Goal: Transaction & Acquisition: Obtain resource

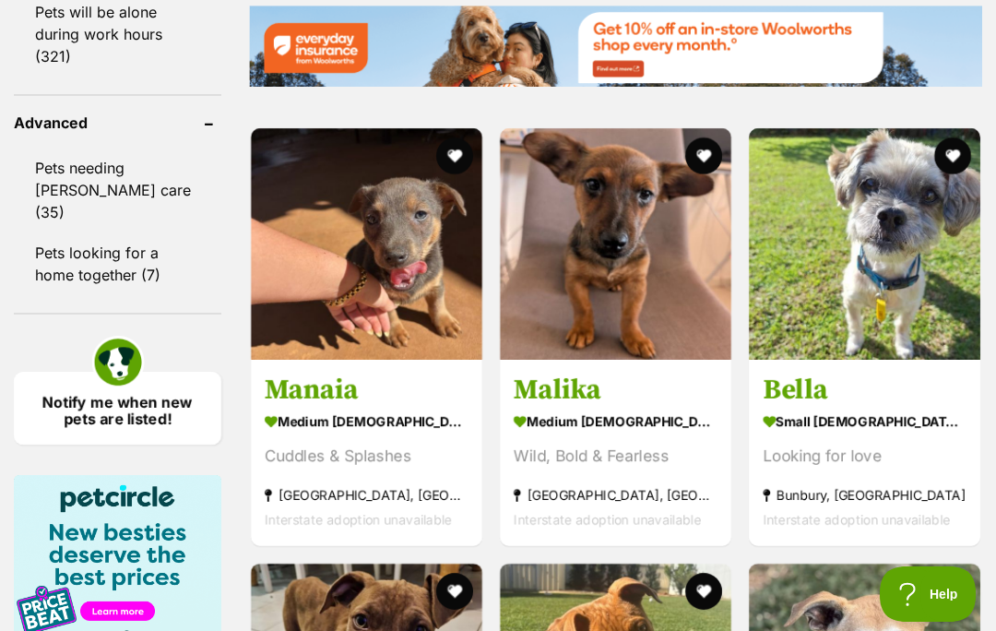
click at [876, 330] on img at bounding box center [865, 244] width 232 height 232
click at [938, 469] on div "Looking for love" at bounding box center [865, 456] width 204 height 25
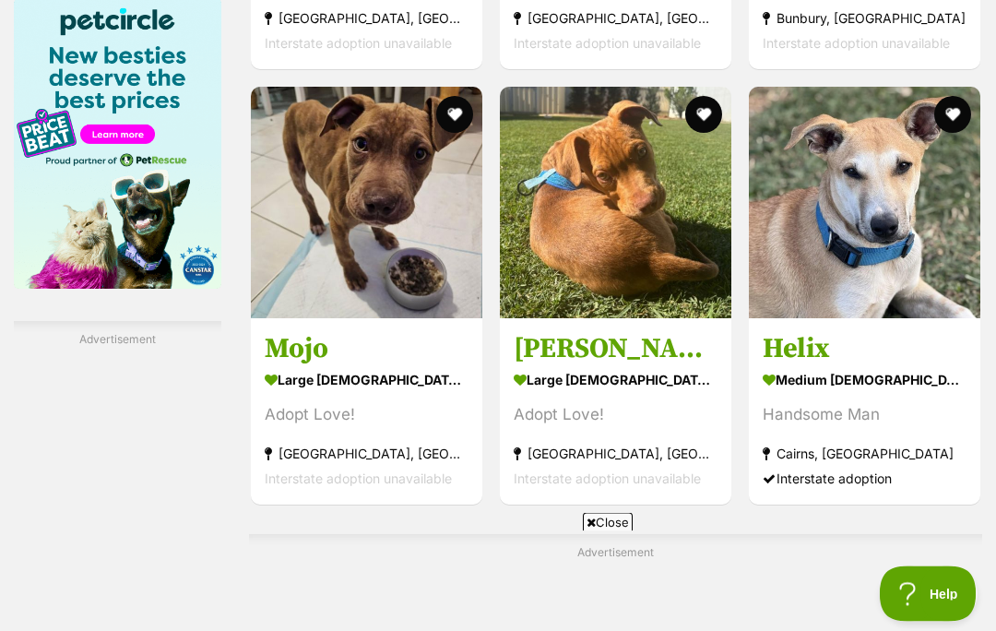
scroll to position [3131, 0]
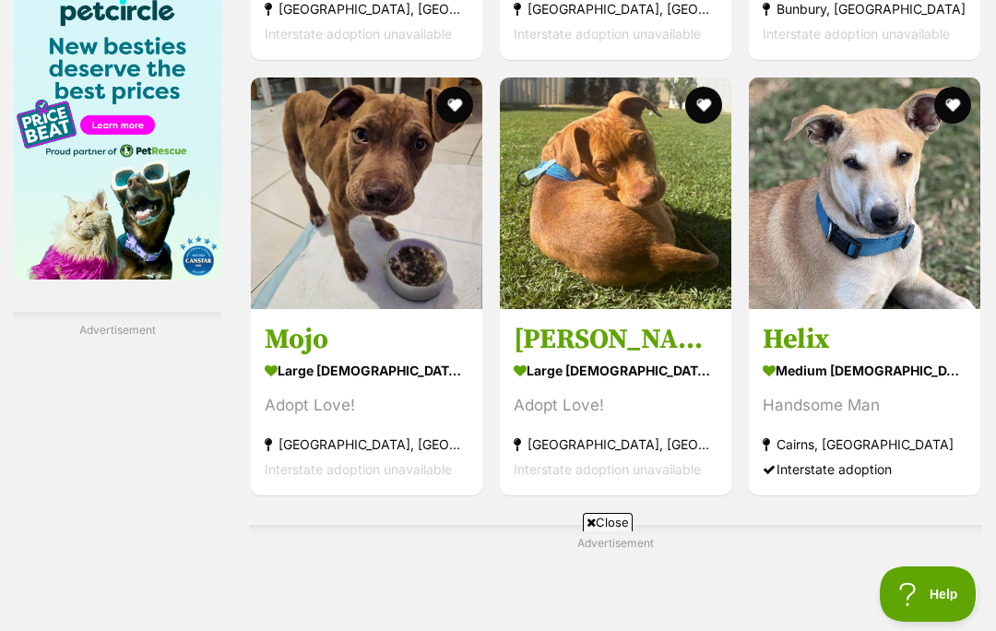
click at [619, 531] on span "Close" at bounding box center [608, 522] width 50 height 18
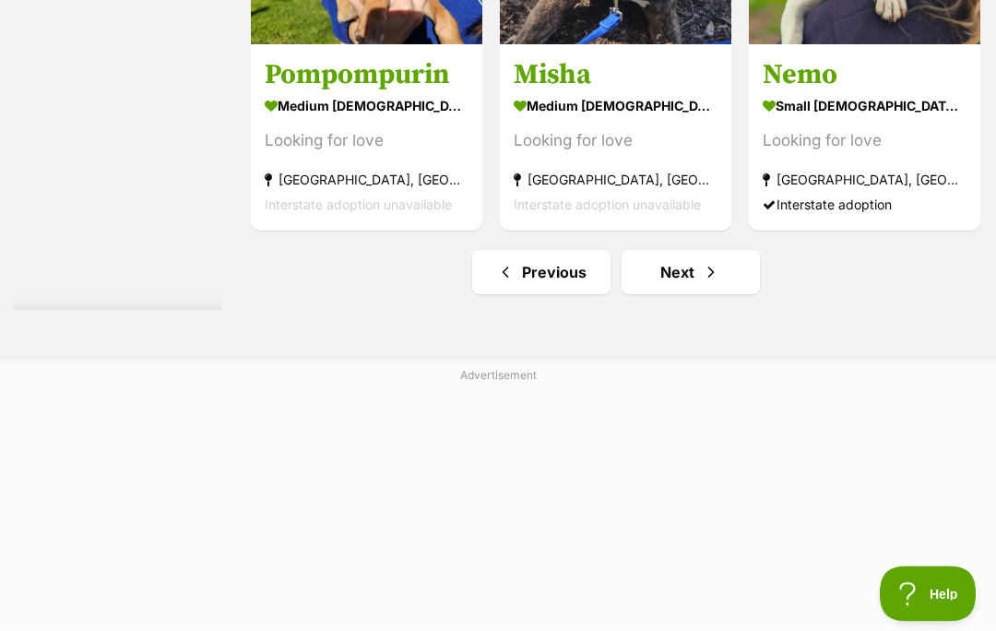
scroll to position [10736, 0]
click at [649, 294] on link "Next" at bounding box center [691, 272] width 138 height 44
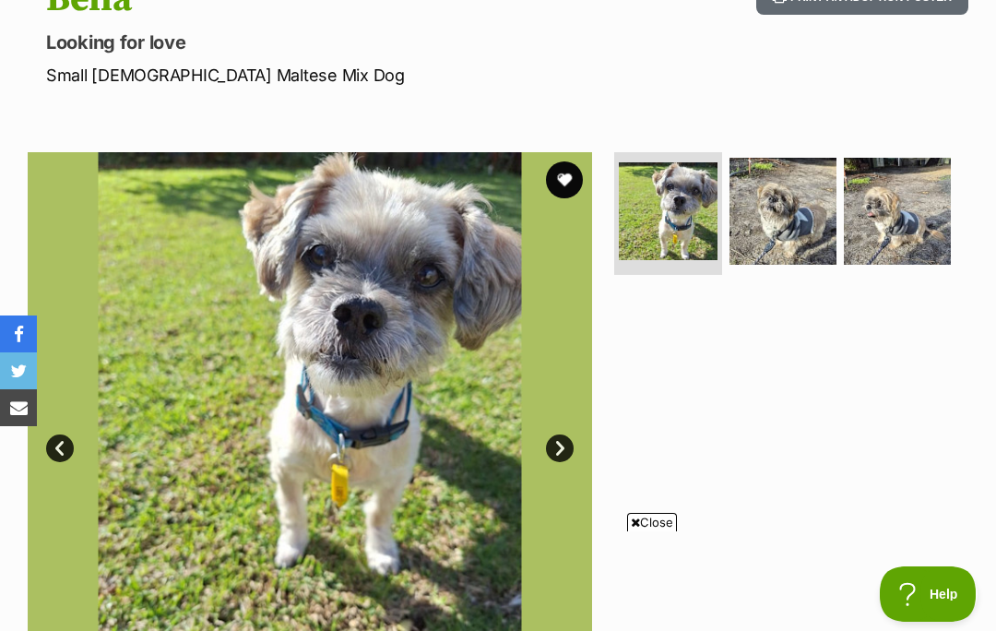
click at [659, 531] on span "Close" at bounding box center [652, 522] width 50 height 18
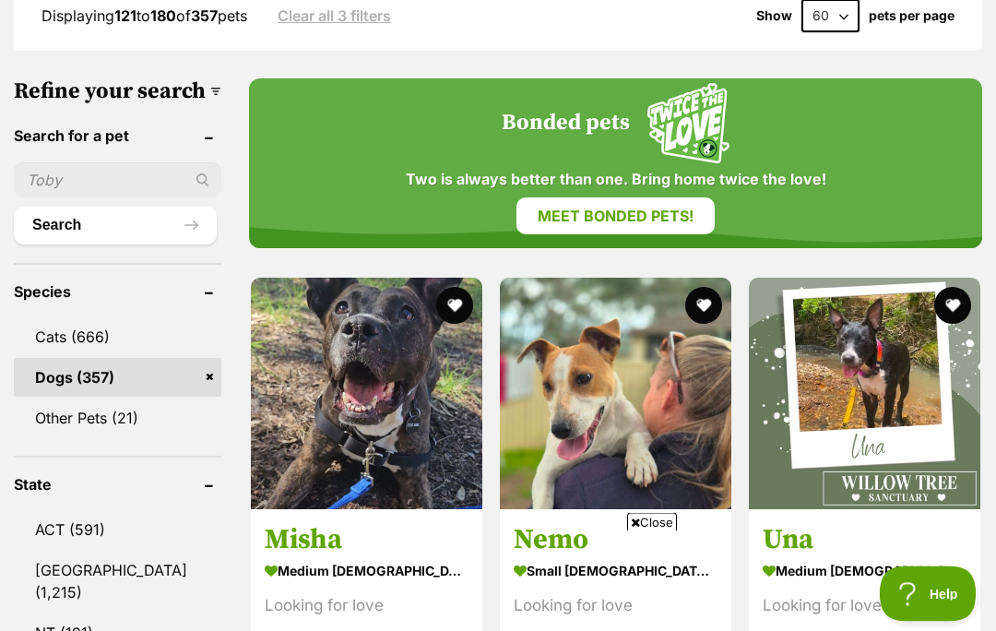
scroll to position [614, 0]
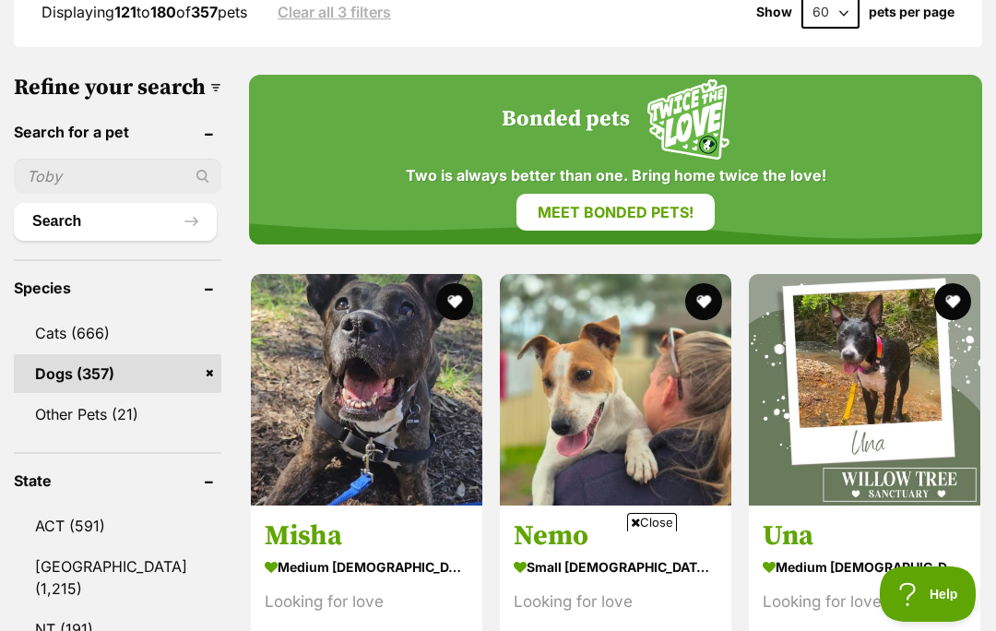
click at [659, 531] on span "Close" at bounding box center [652, 522] width 50 height 18
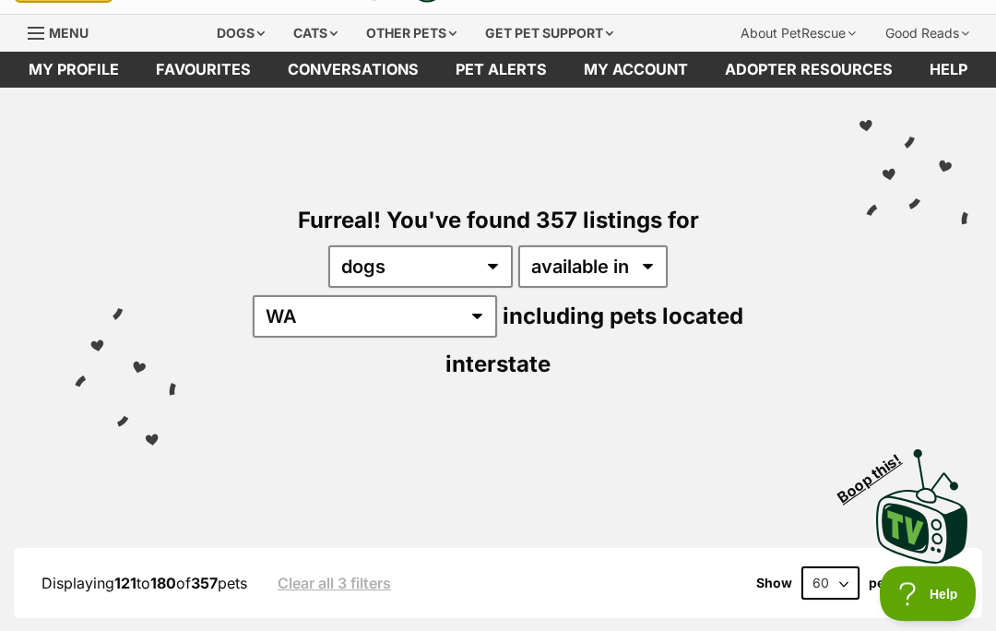
scroll to position [0, 0]
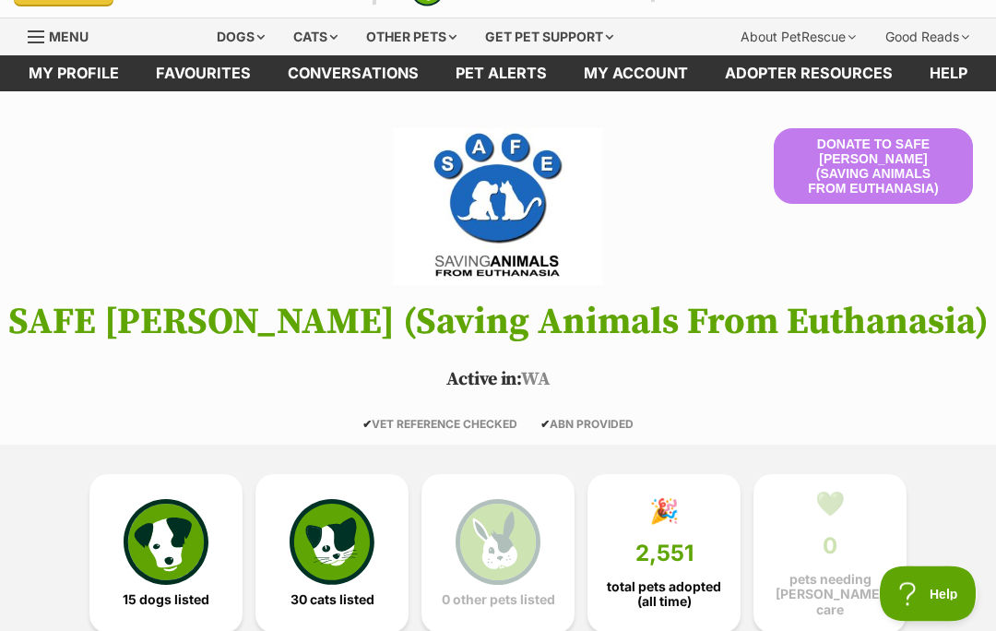
scroll to position [45, 0]
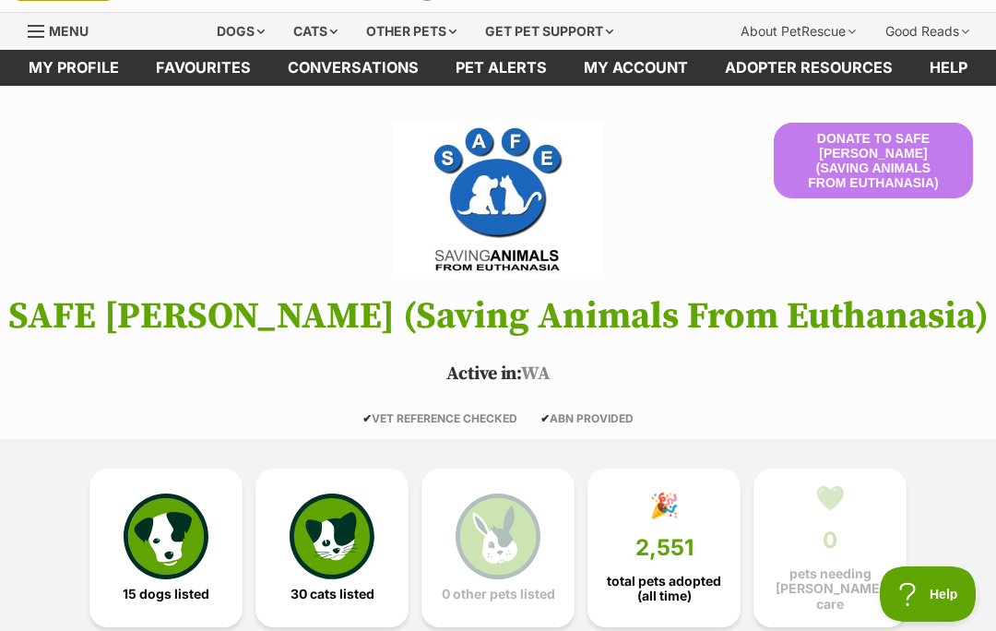
click at [179, 527] on img at bounding box center [166, 536] width 85 height 85
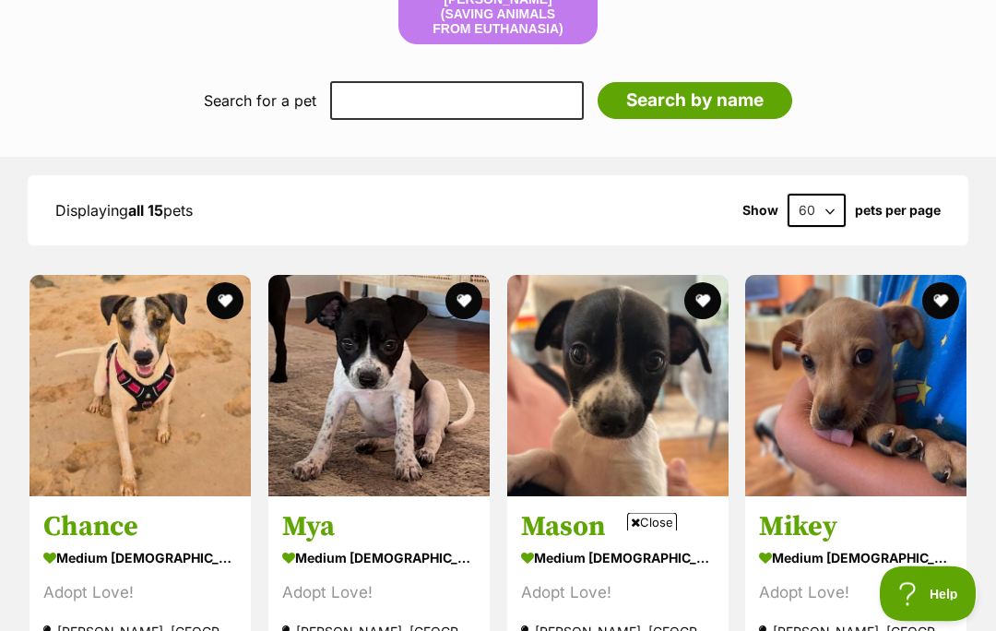
scroll to position [1935, 0]
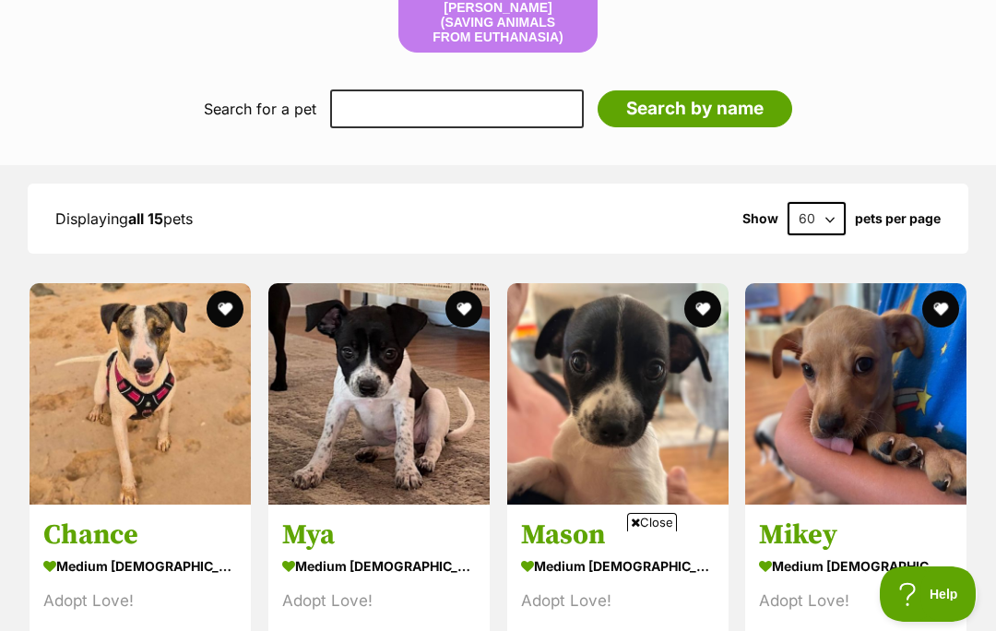
click at [654, 531] on span "Close" at bounding box center [652, 522] width 50 height 18
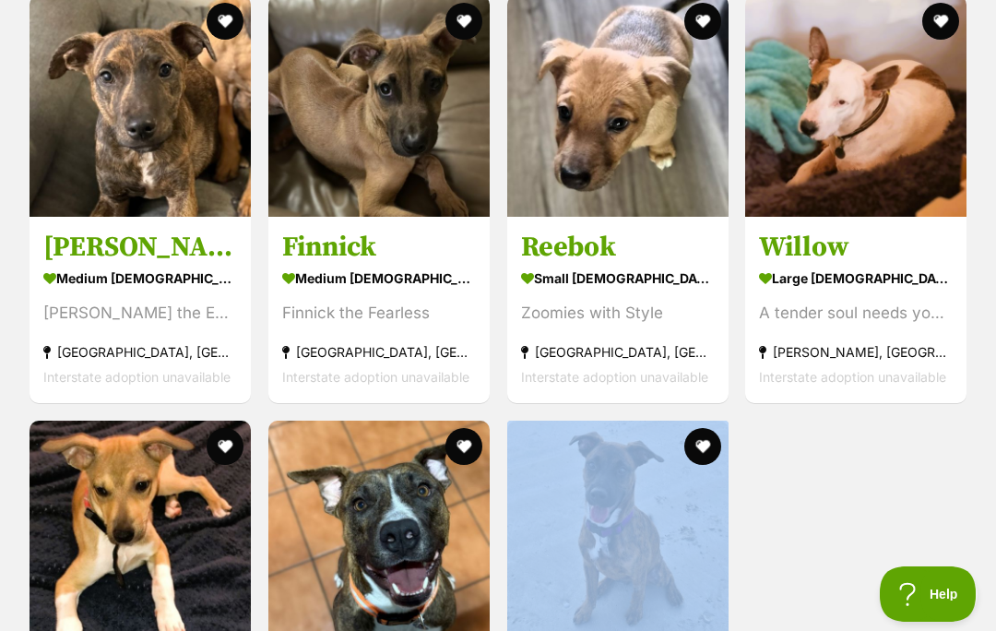
scroll to position [3103, 0]
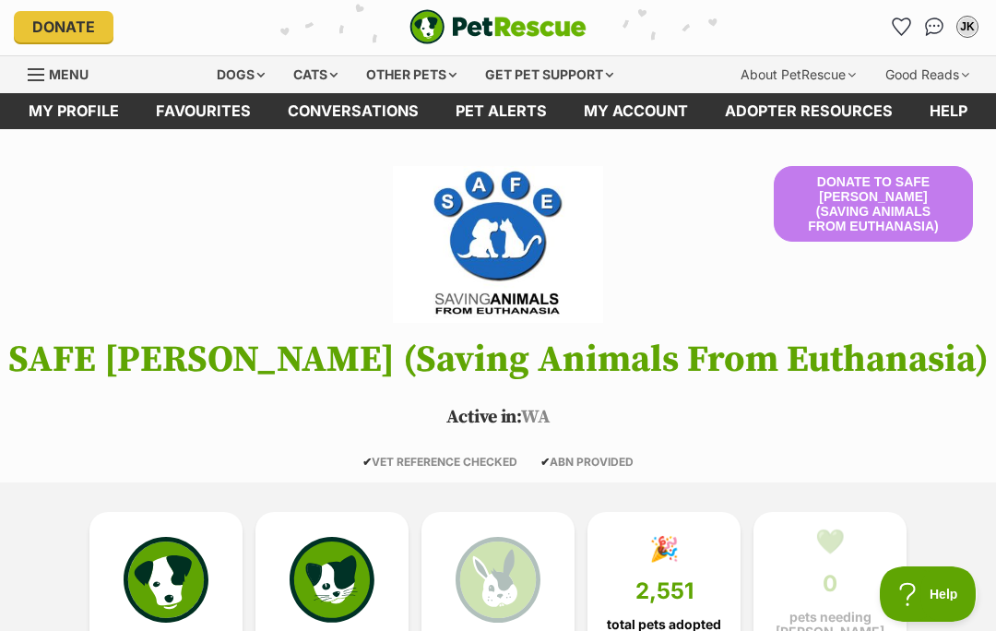
scroll to position [0, 0]
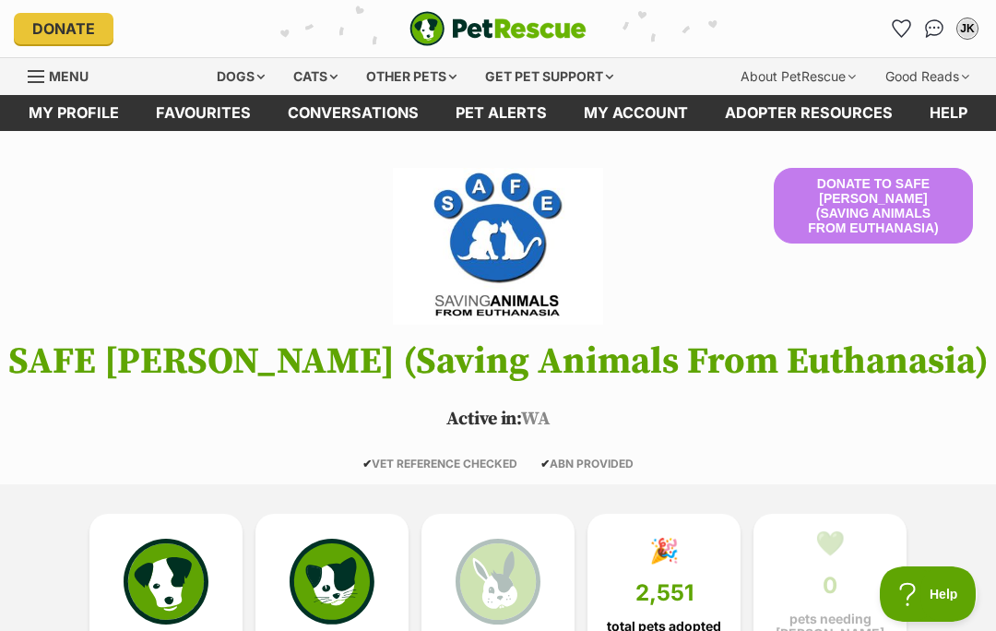
click at [244, 81] on div "Dogs" at bounding box center [241, 76] width 74 height 37
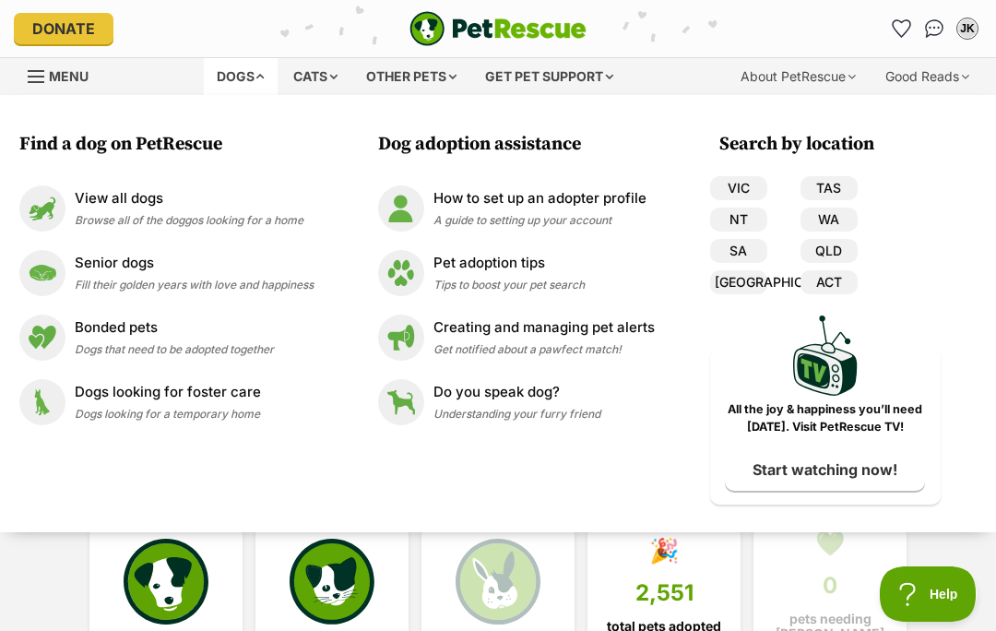
click at [48, 272] on img at bounding box center [42, 273] width 46 height 46
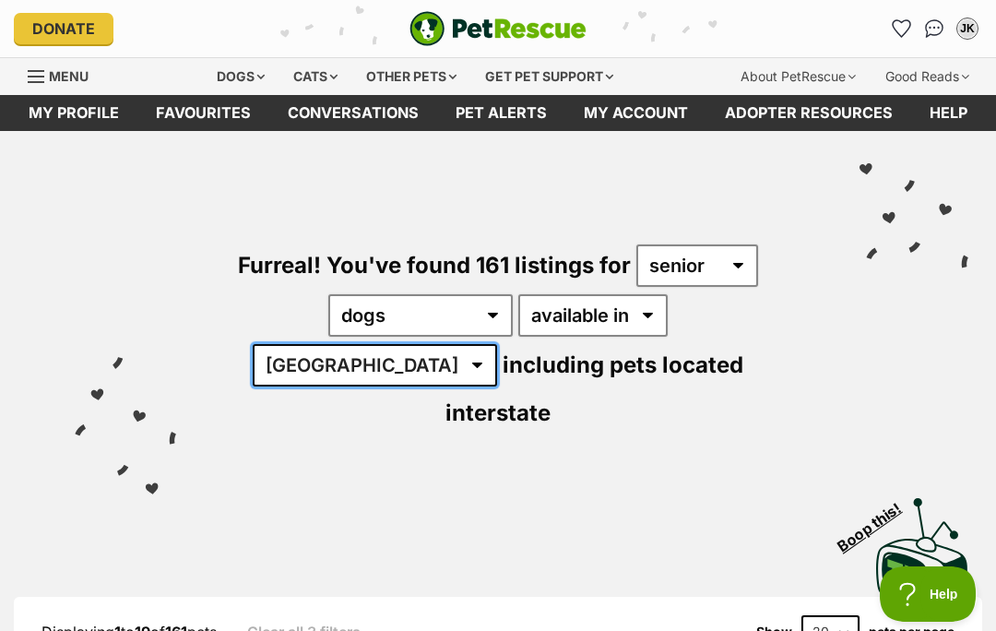
click at [497, 344] on select "[GEOGRAPHIC_DATA] [GEOGRAPHIC_DATA] [GEOGRAPHIC_DATA] [GEOGRAPHIC_DATA] [GEOGRA…" at bounding box center [375, 365] width 245 height 42
select select "WA"
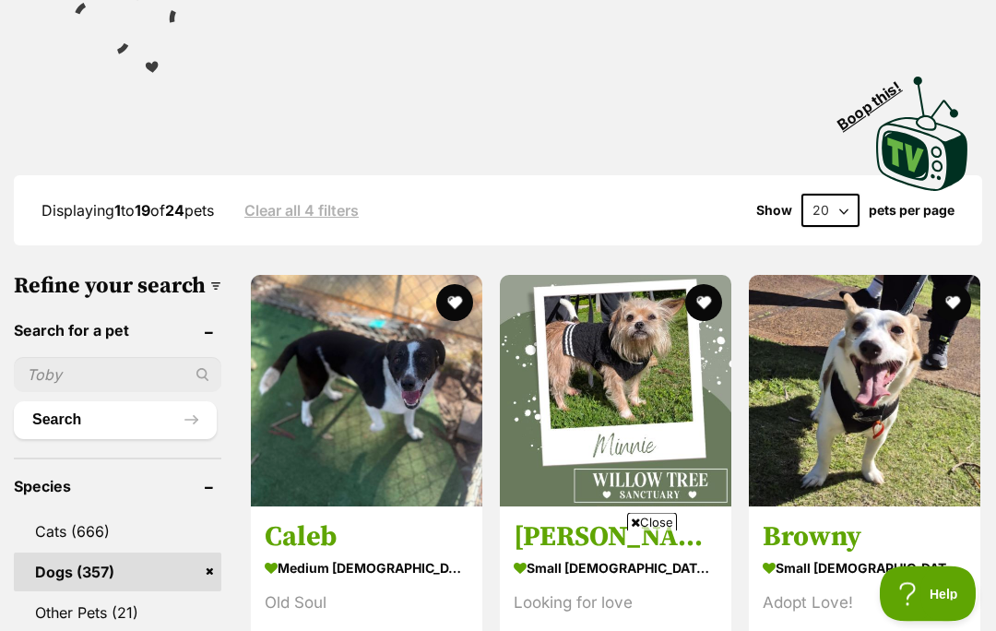
scroll to position [422, 0]
click at [663, 531] on span "Close" at bounding box center [652, 522] width 50 height 18
click at [599, 369] on img at bounding box center [616, 391] width 232 height 232
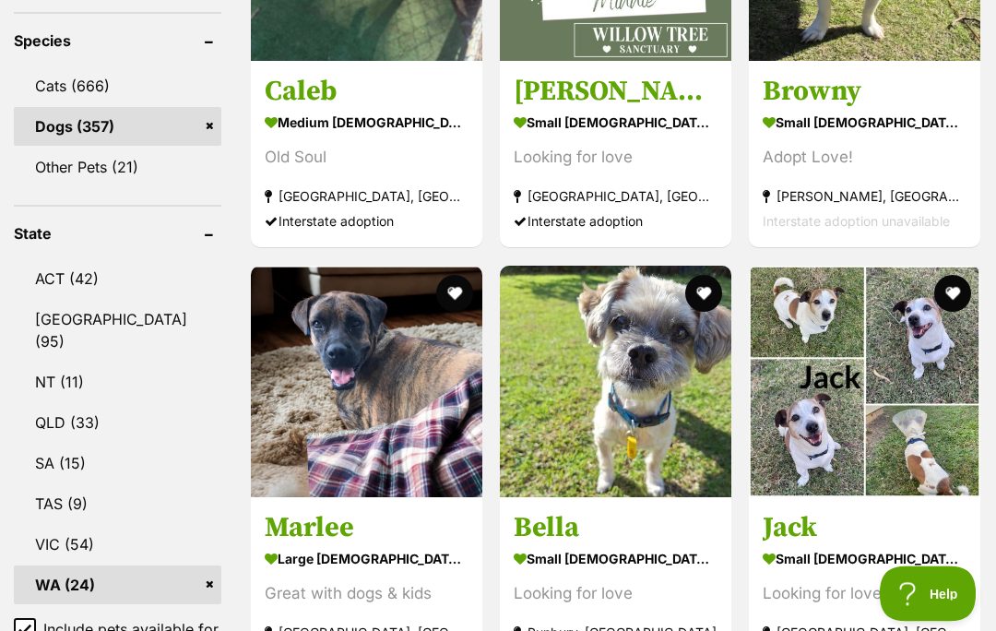
scroll to position [867, 0]
click at [626, 397] on img at bounding box center [616, 382] width 232 height 232
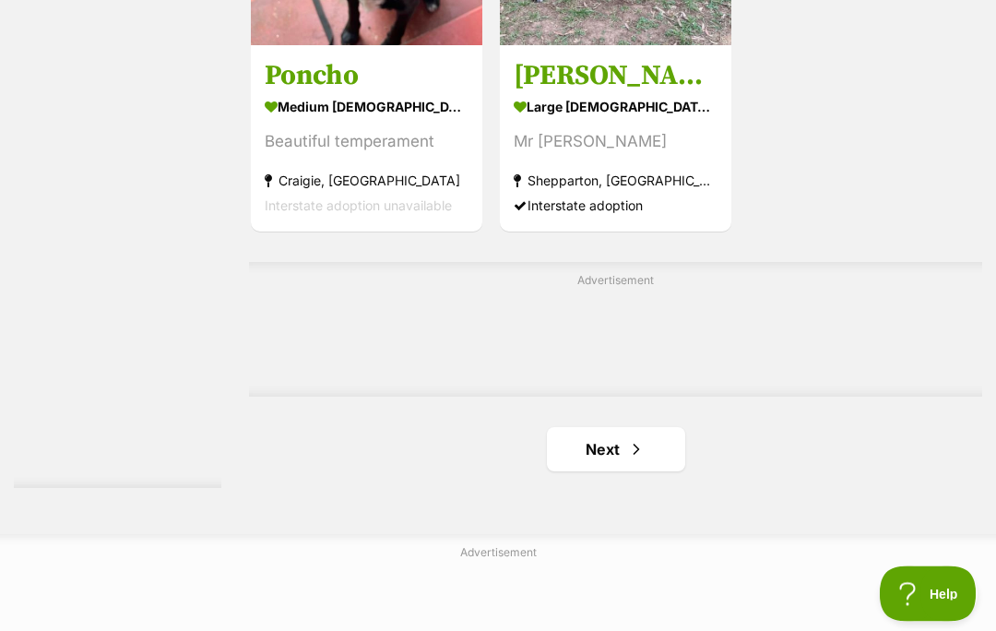
scroll to position [3835, 0]
click at [578, 471] on link "Next" at bounding box center [616, 449] width 138 height 44
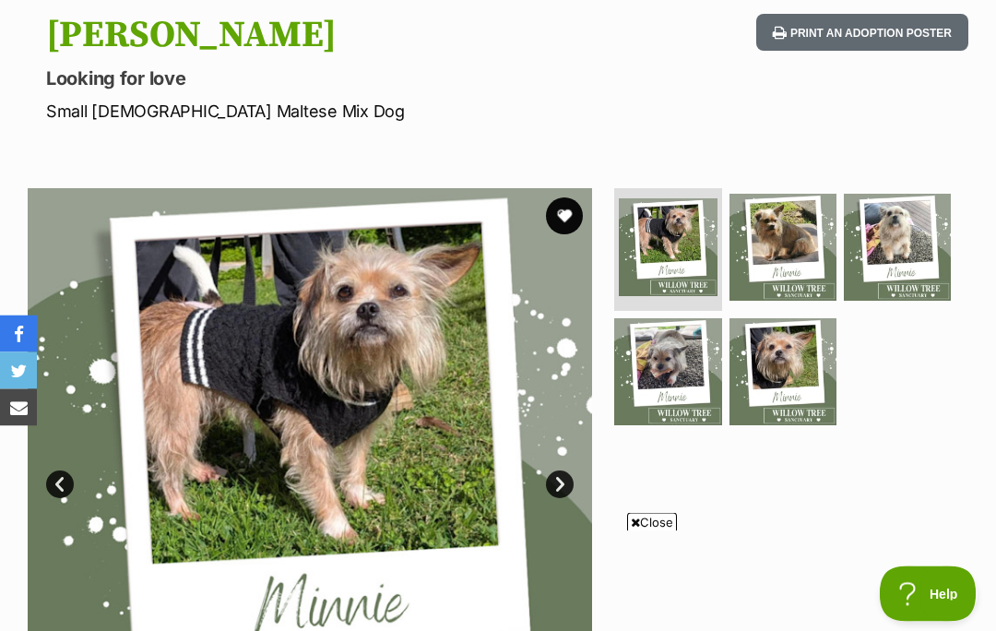
scroll to position [197, 0]
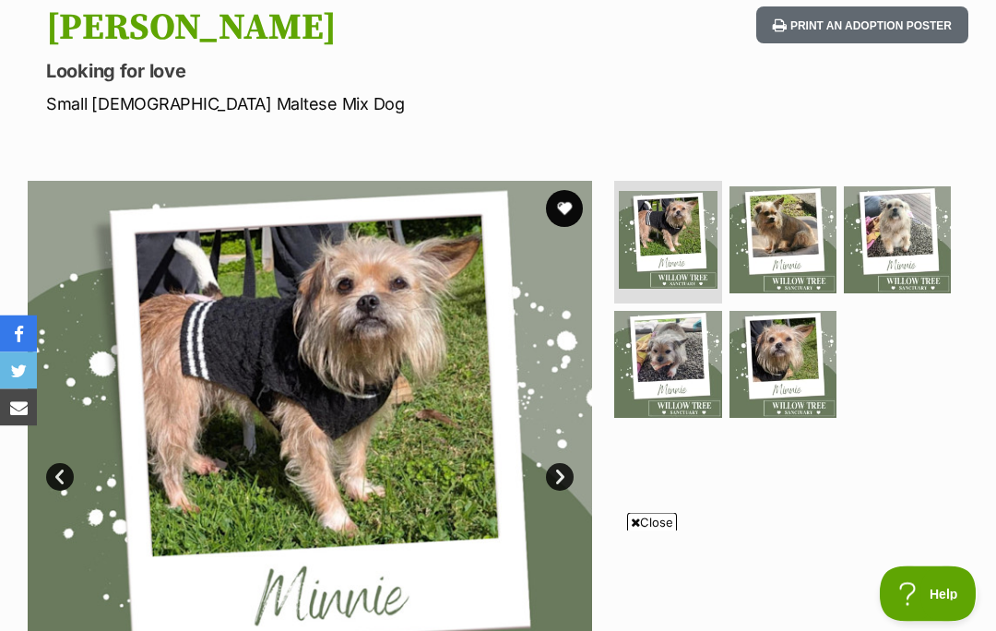
click at [658, 531] on span "Close" at bounding box center [652, 522] width 50 height 18
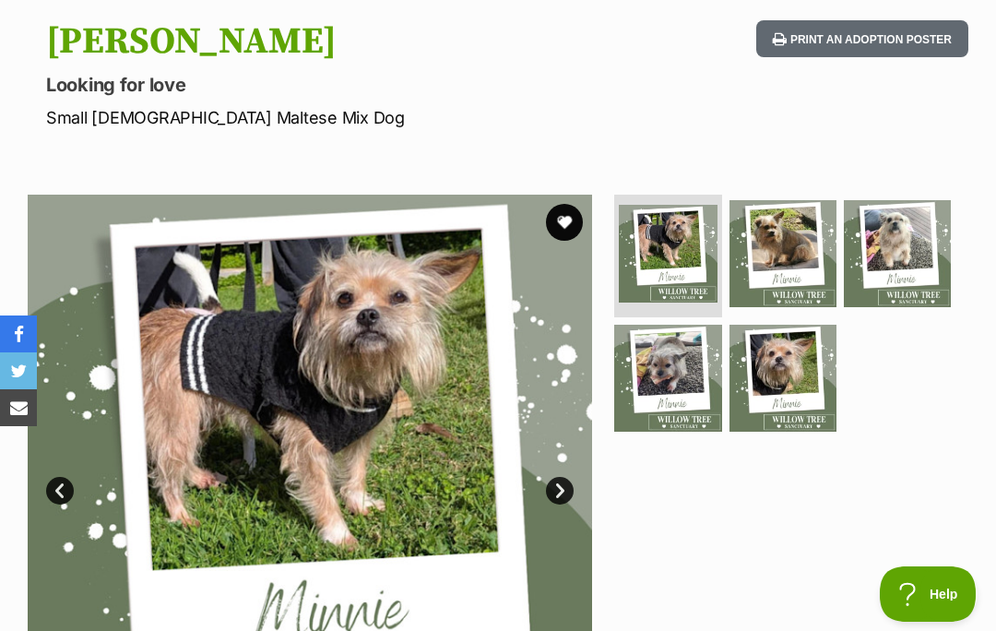
scroll to position [0, 0]
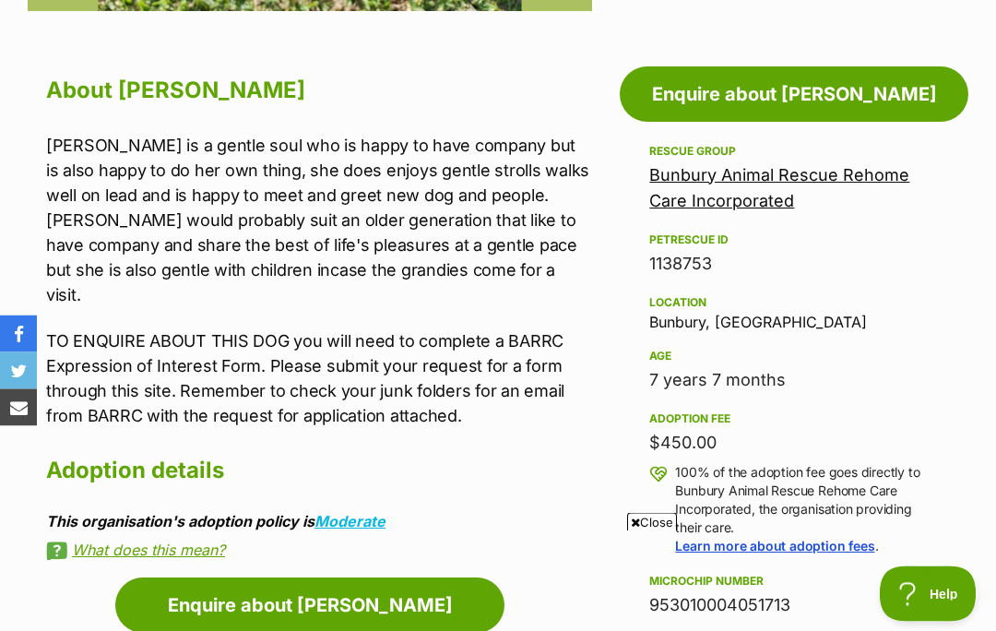
scroll to position [938, 0]
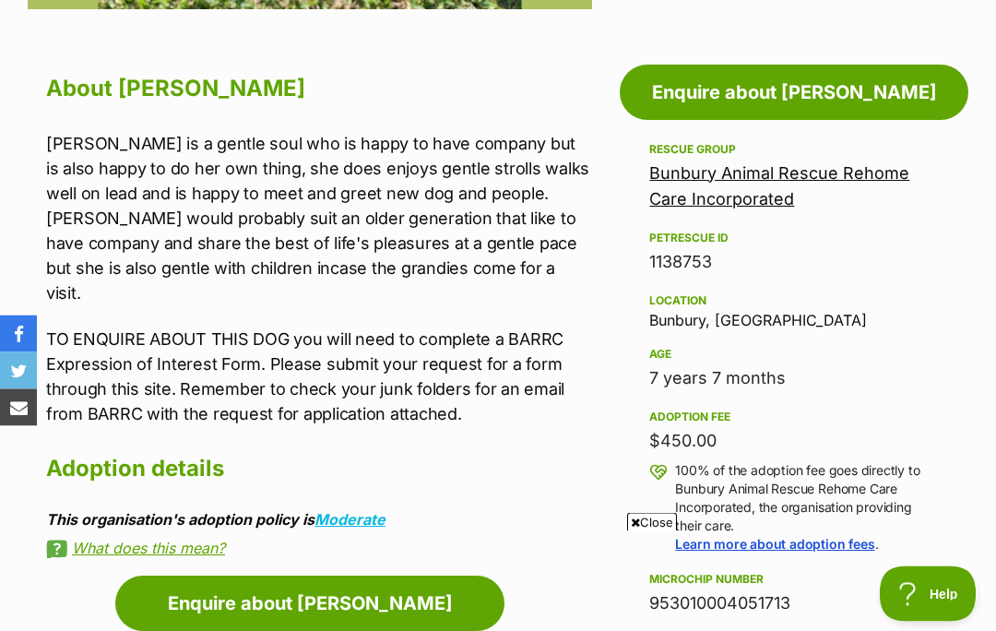
click at [654, 531] on span "Close" at bounding box center [652, 522] width 50 height 18
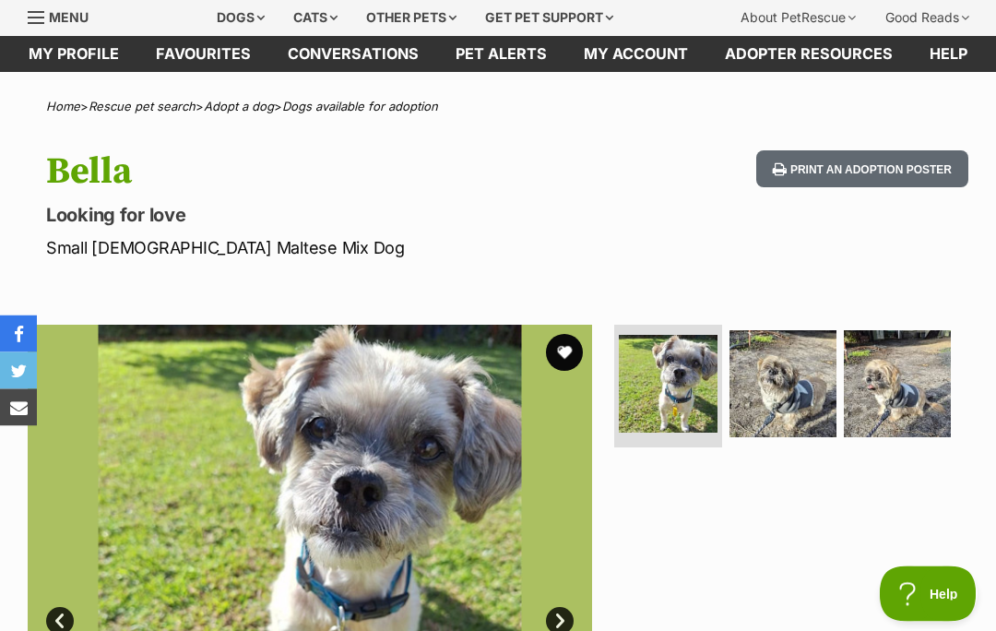
scroll to position [0, 672]
click at [931, 498] on div at bounding box center [790, 608] width 358 height 565
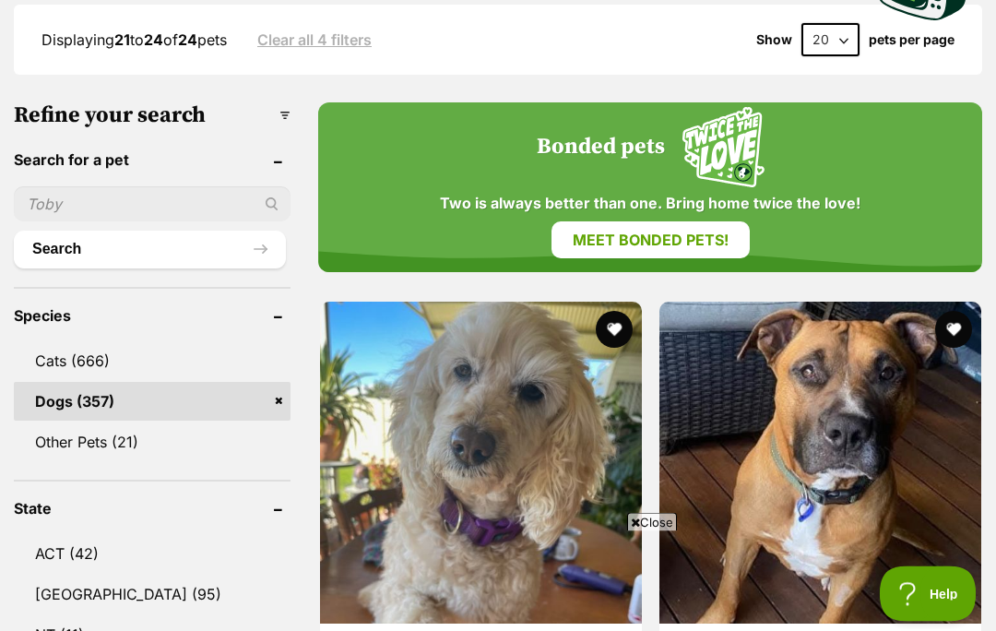
click at [655, 531] on span "Close" at bounding box center [652, 522] width 50 height 18
click at [535, 441] on img at bounding box center [481, 463] width 322 height 322
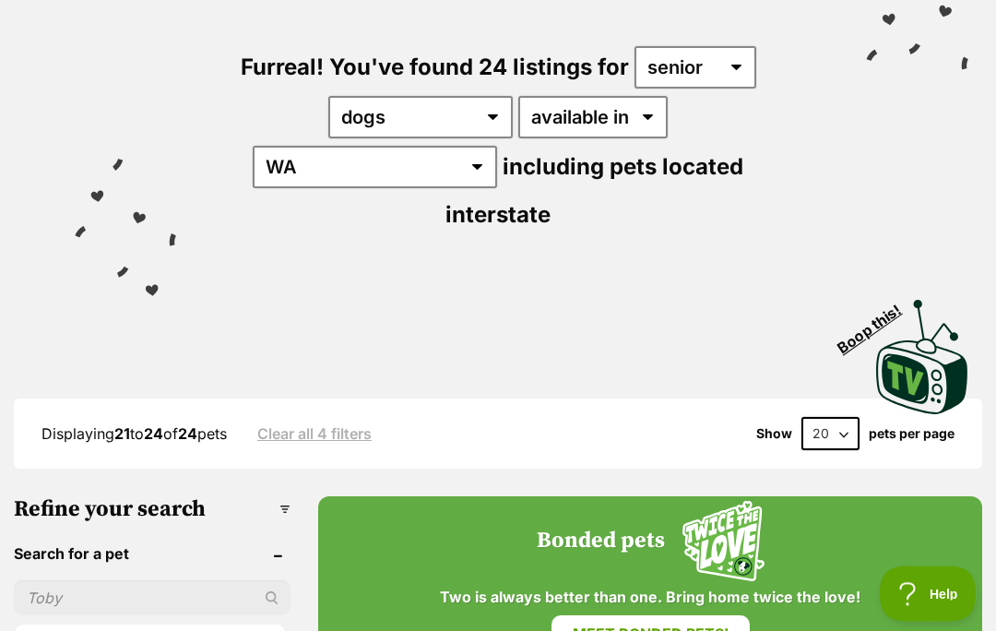
scroll to position [0, 0]
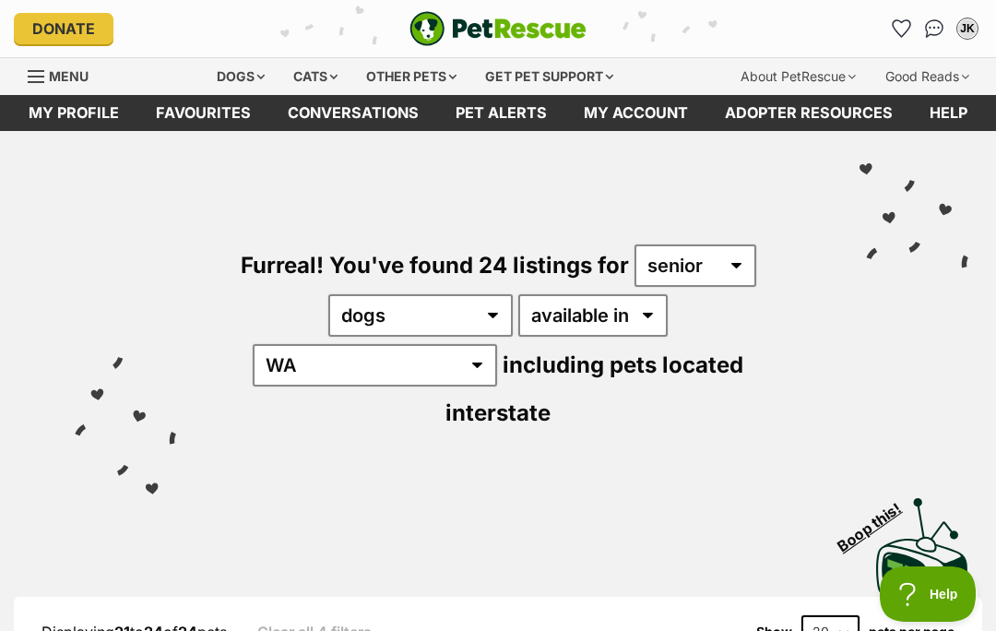
click at [233, 87] on div "Dogs" at bounding box center [241, 76] width 74 height 37
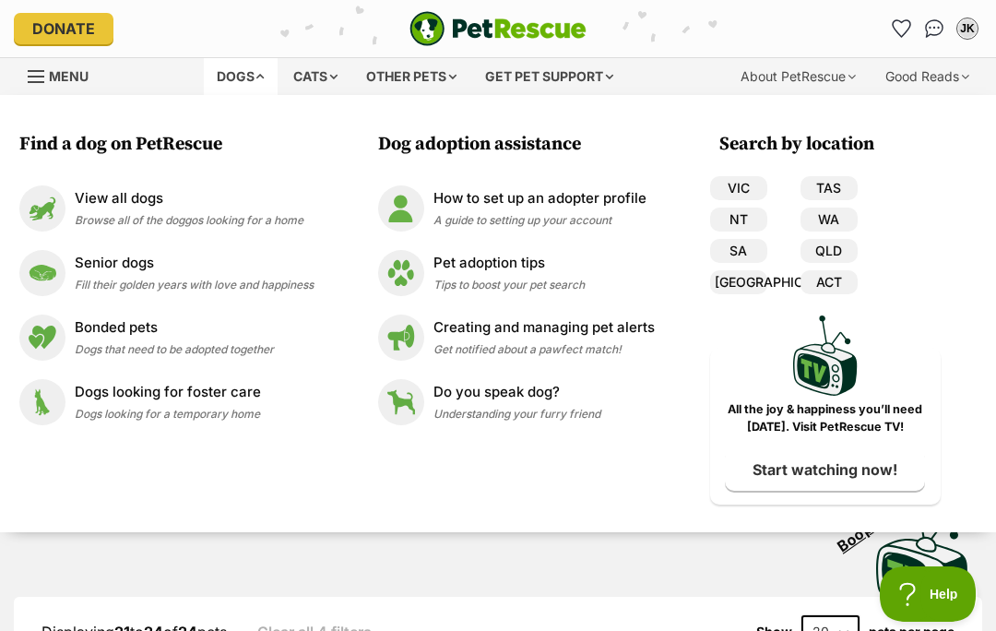
click at [43, 204] on img at bounding box center [42, 208] width 46 height 46
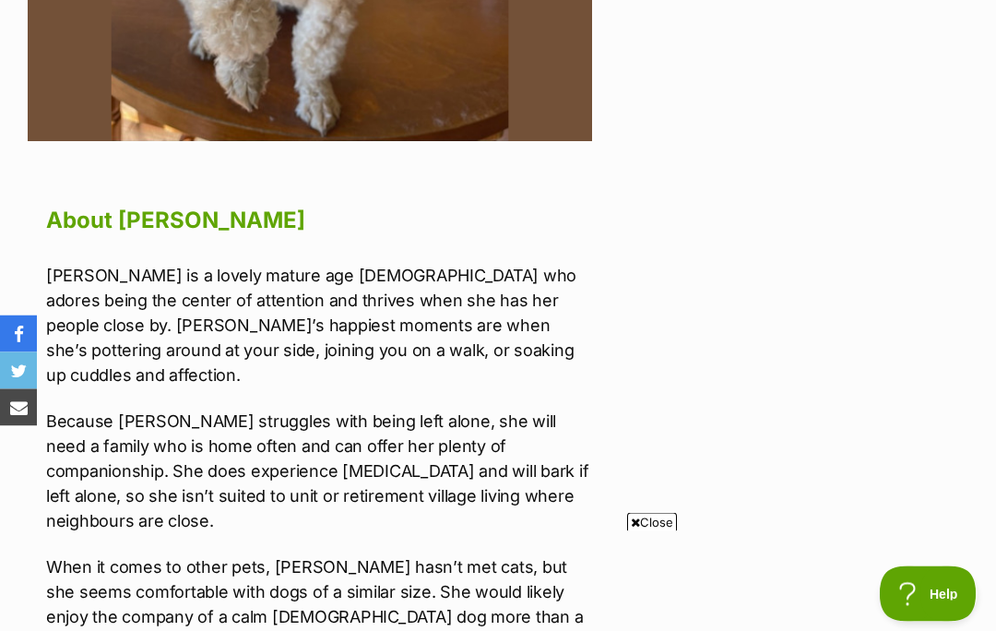
scroll to position [809, 0]
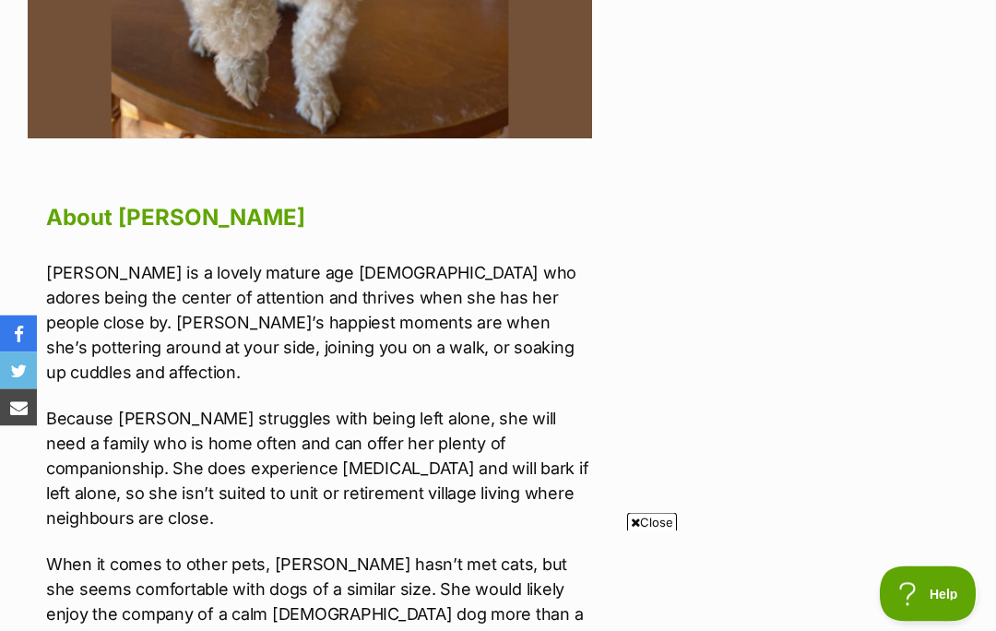
click at [653, 531] on span "Close" at bounding box center [652, 522] width 50 height 18
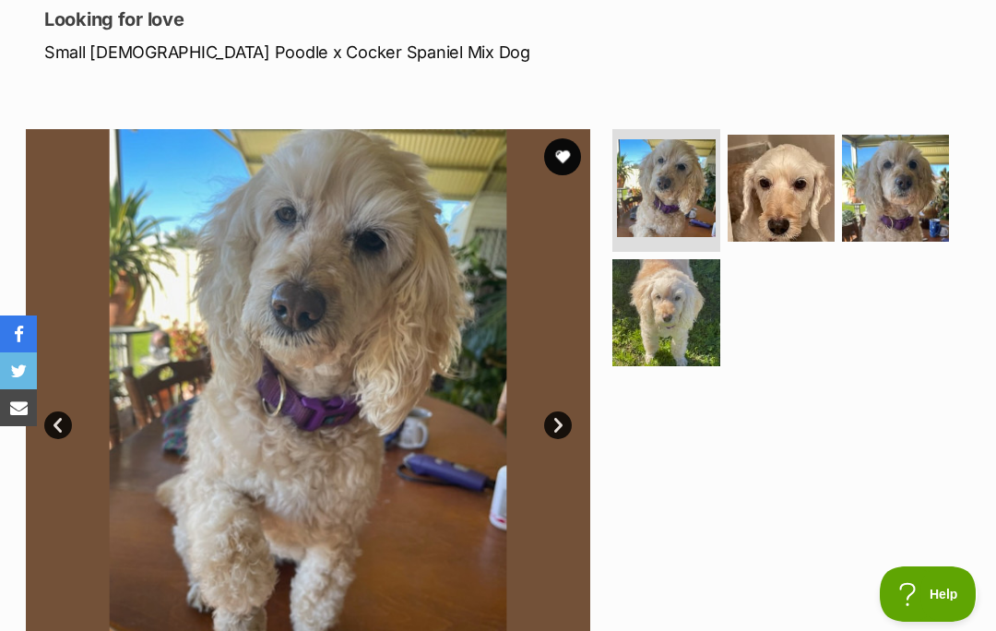
scroll to position [252, 2]
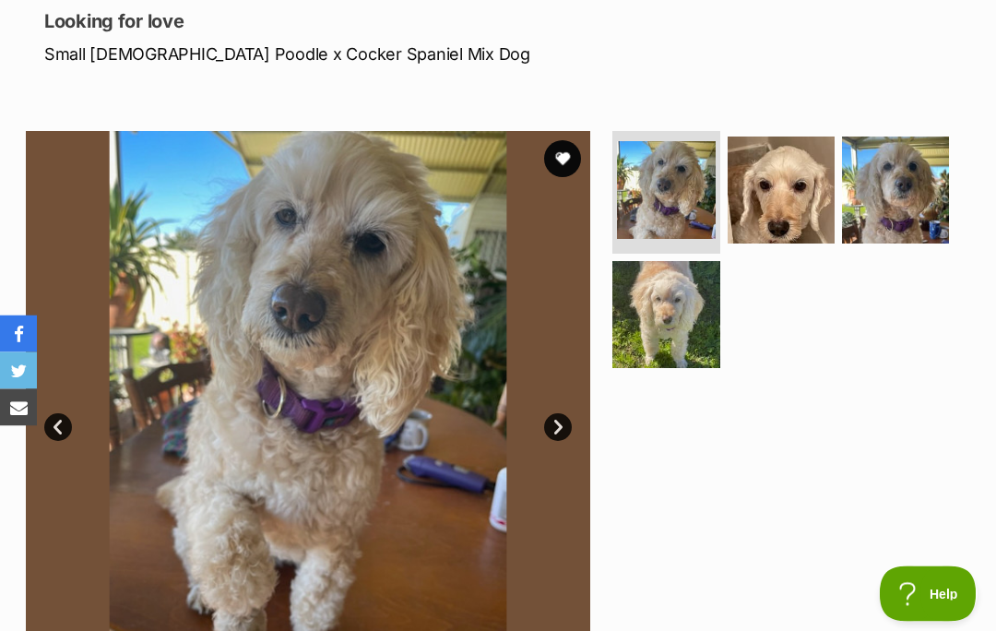
click at [564, 436] on link "Next" at bounding box center [558, 428] width 28 height 28
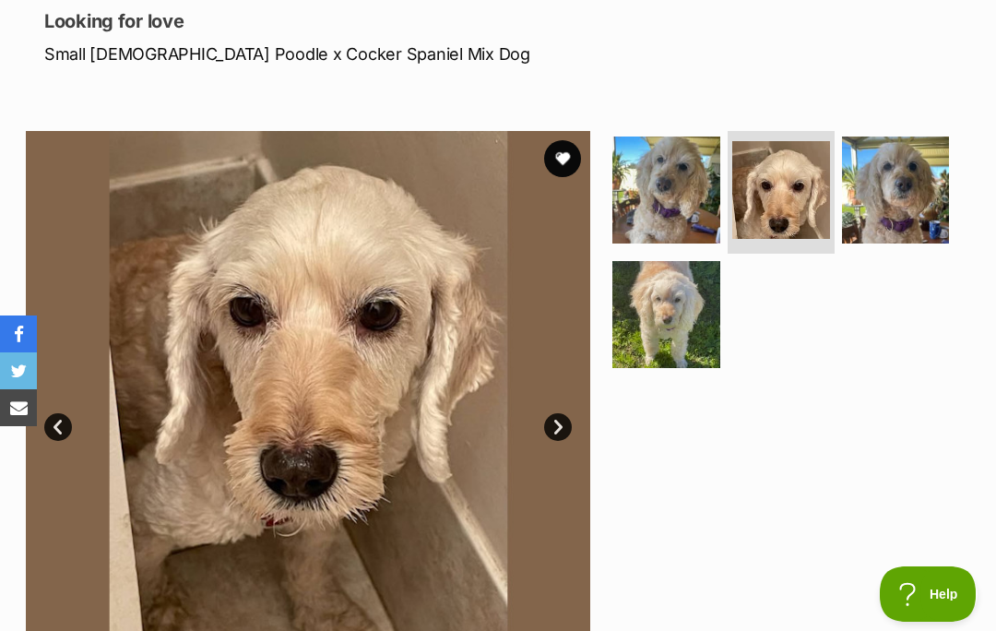
click at [564, 422] on link "Next" at bounding box center [558, 427] width 28 height 28
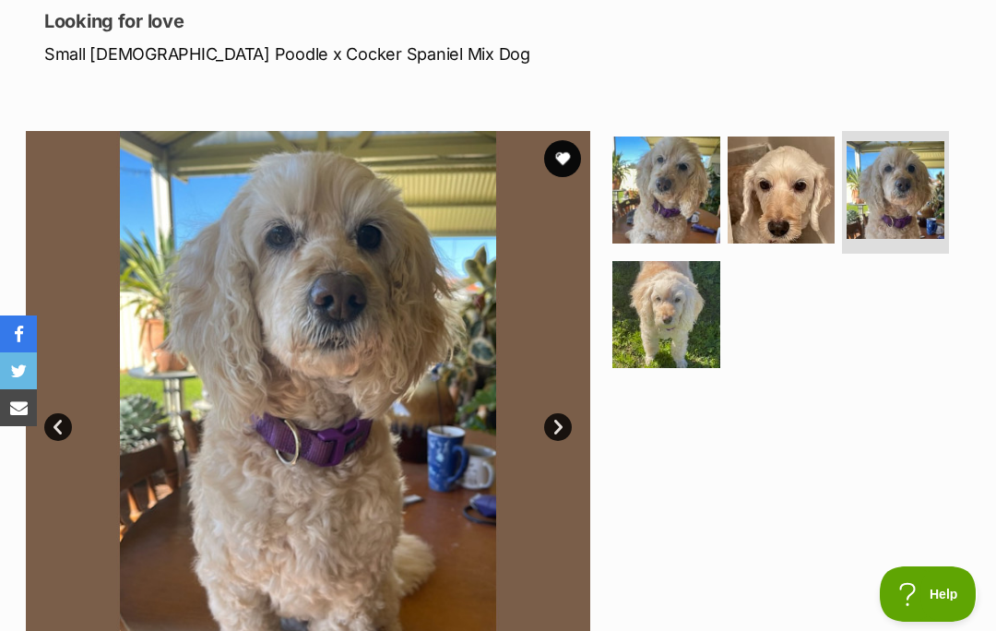
click at [564, 413] on link "Next" at bounding box center [558, 427] width 28 height 28
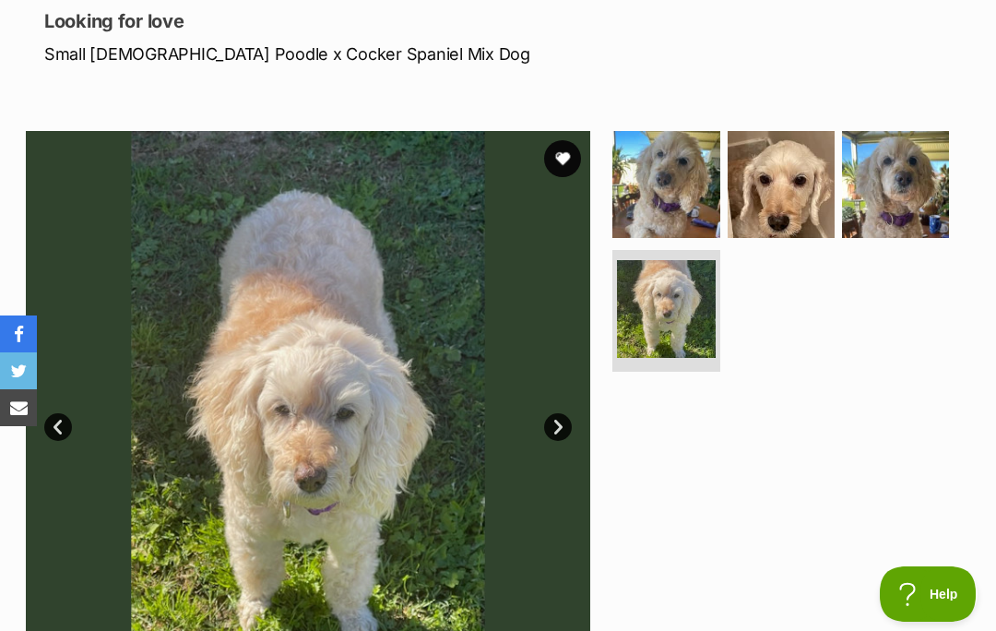
click at [639, 481] on div at bounding box center [788, 413] width 358 height 565
click at [563, 430] on link "Next" at bounding box center [558, 427] width 28 height 28
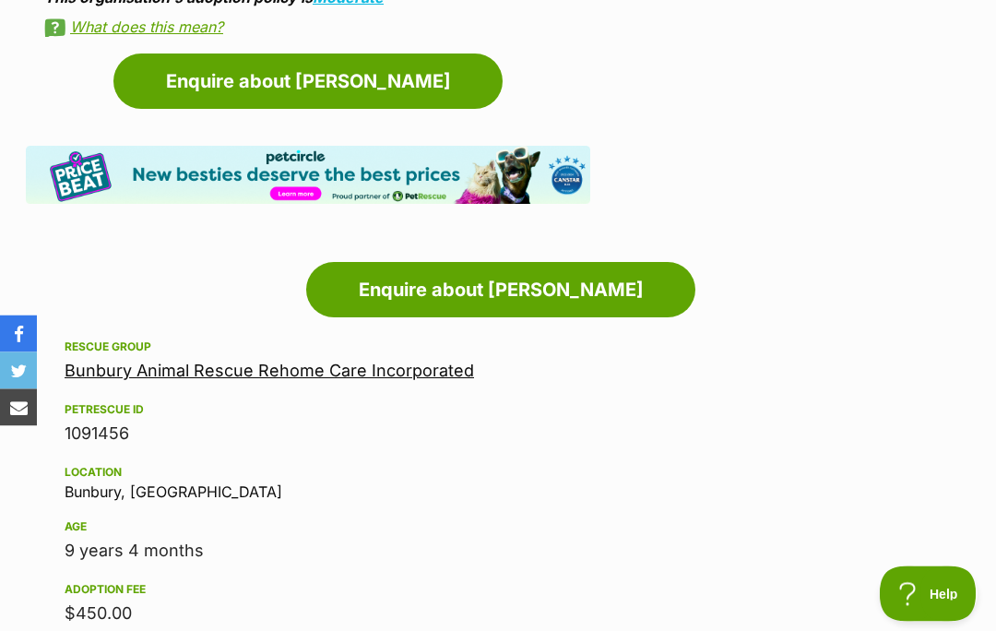
scroll to position [1750, 2]
click at [901, 400] on div "Rescue group Bunbury Animal Rescue Rehome Care Incorporated PetRescue ID 109145…" at bounding box center [501, 565] width 873 height 459
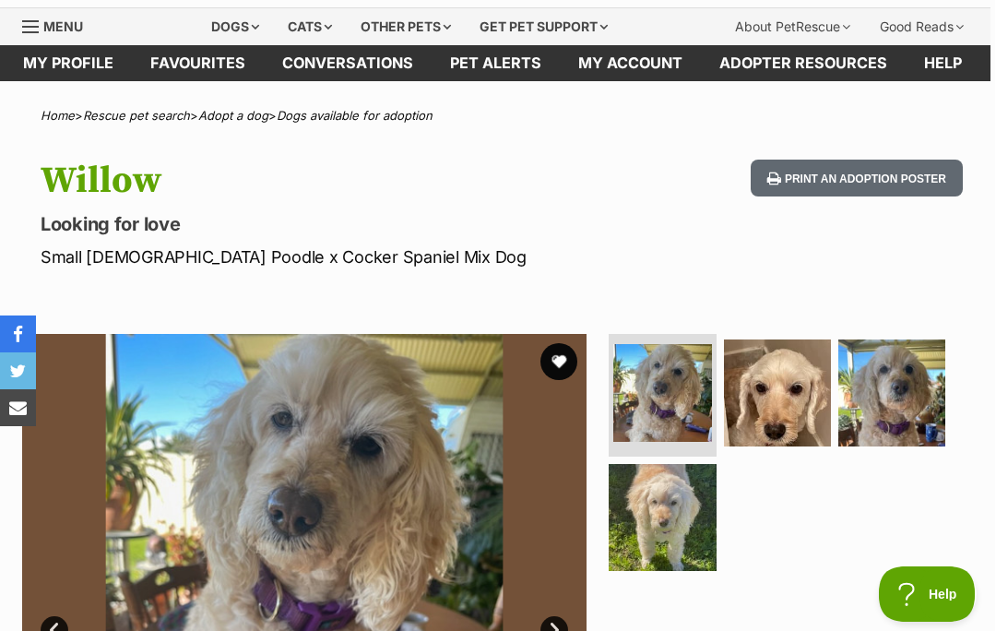
scroll to position [0, 5]
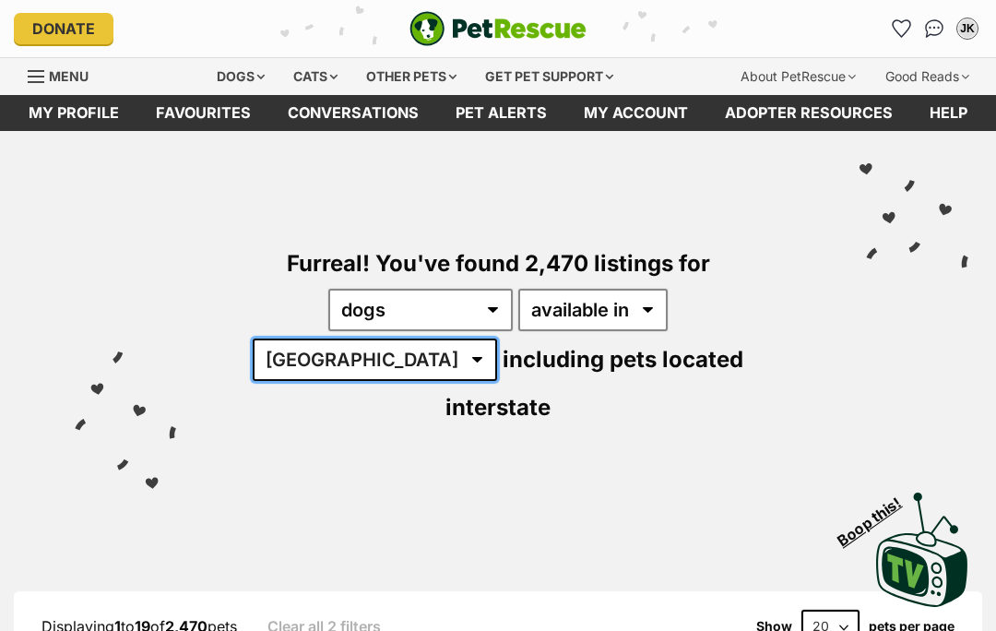
click at [497, 339] on select "[GEOGRAPHIC_DATA] [GEOGRAPHIC_DATA] [GEOGRAPHIC_DATA] [GEOGRAPHIC_DATA] [GEOGRA…" at bounding box center [375, 360] width 245 height 42
select select "WA"
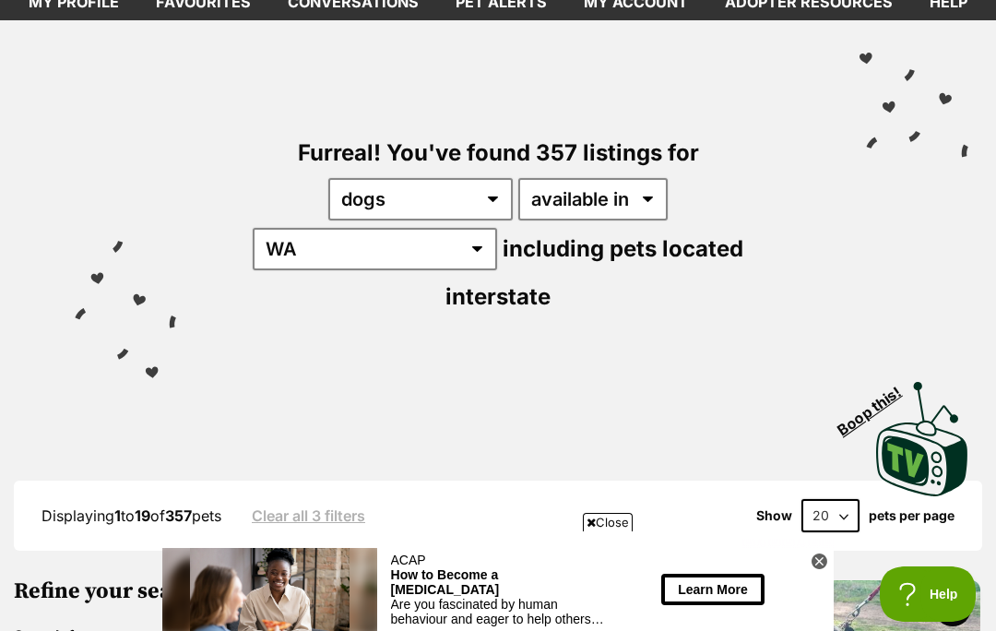
scroll to position [103, 0]
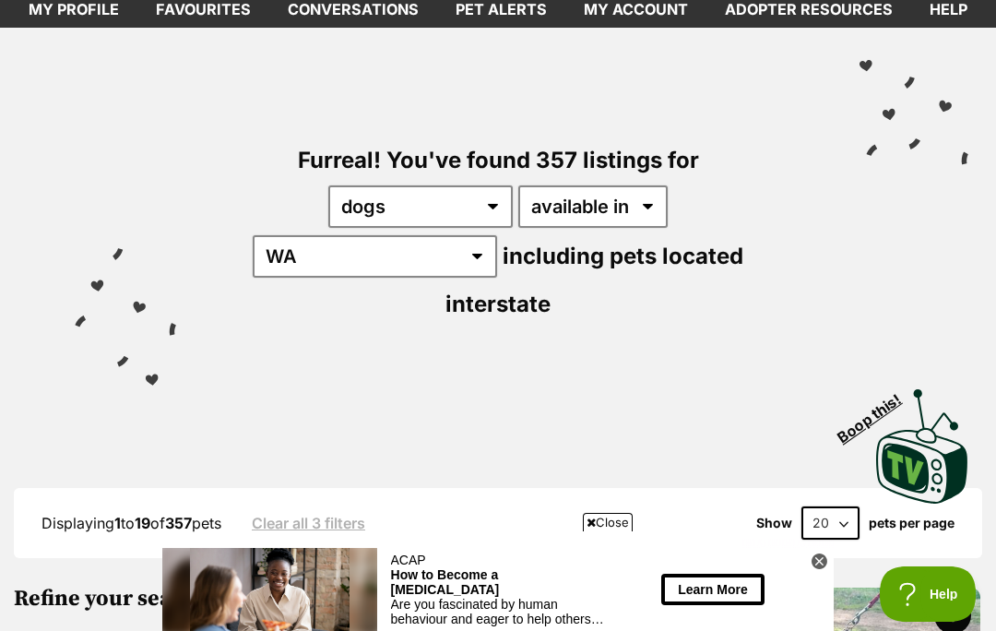
click at [858, 507] on select "20 40 60" at bounding box center [831, 523] width 58 height 33
select select "60"
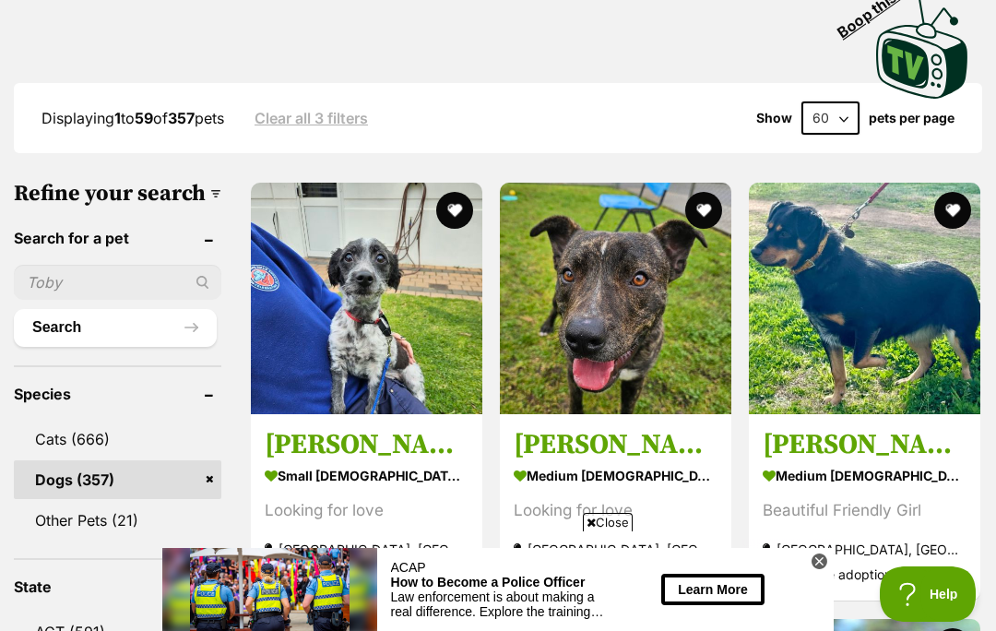
scroll to position [410, 0]
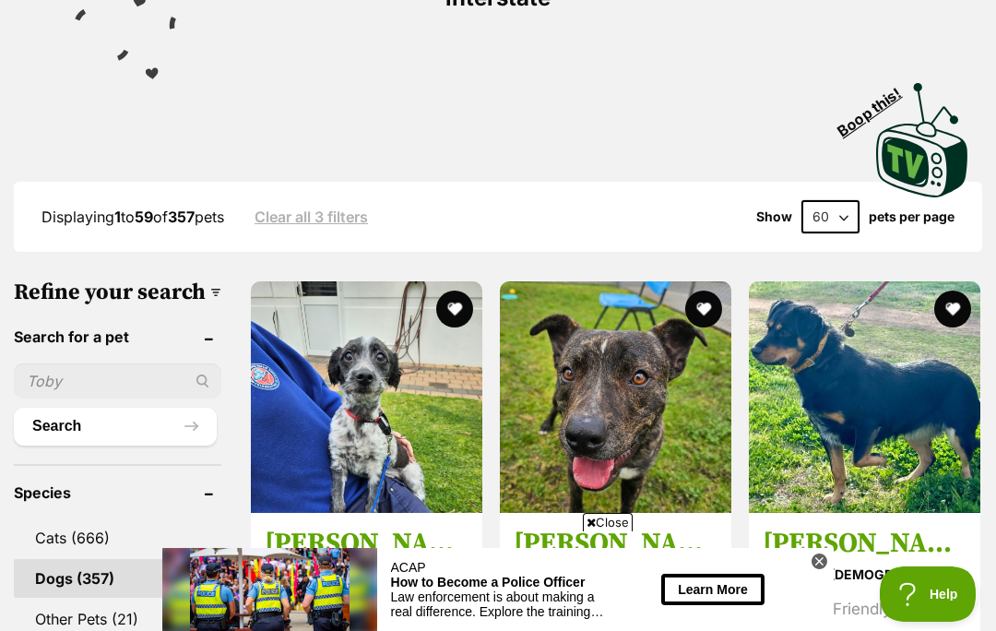
click at [610, 531] on span "Close" at bounding box center [608, 522] width 50 height 18
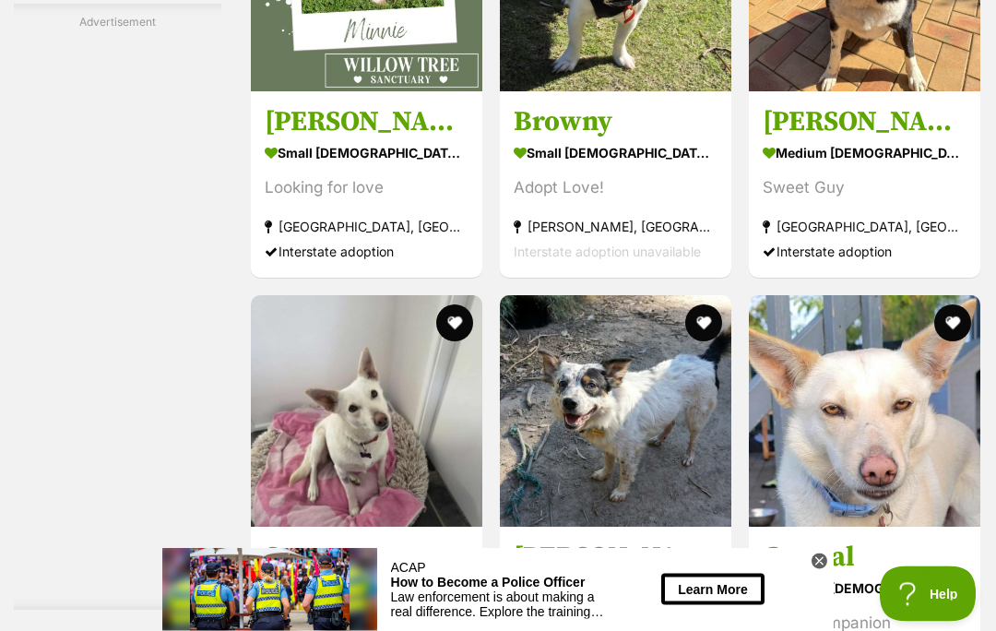
scroll to position [6496, 0]
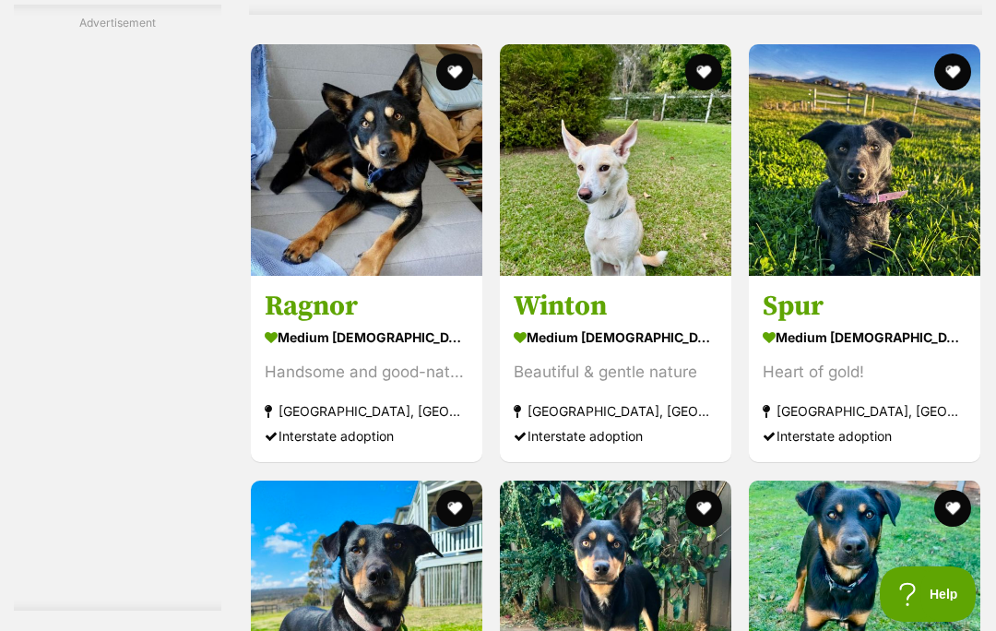
scroll to position [5257, 0]
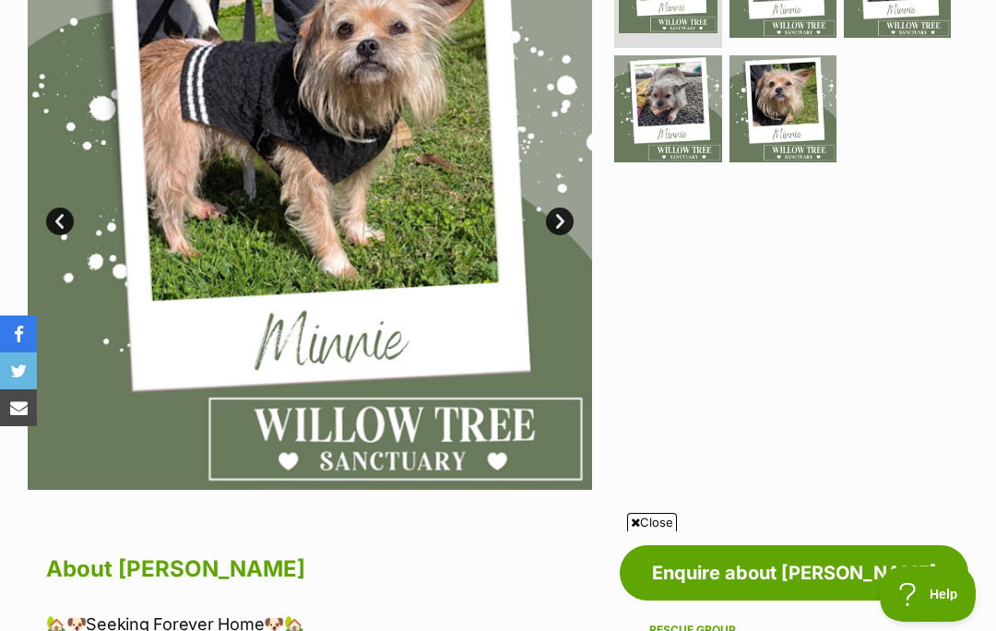
click at [659, 531] on span "Close" at bounding box center [652, 522] width 50 height 18
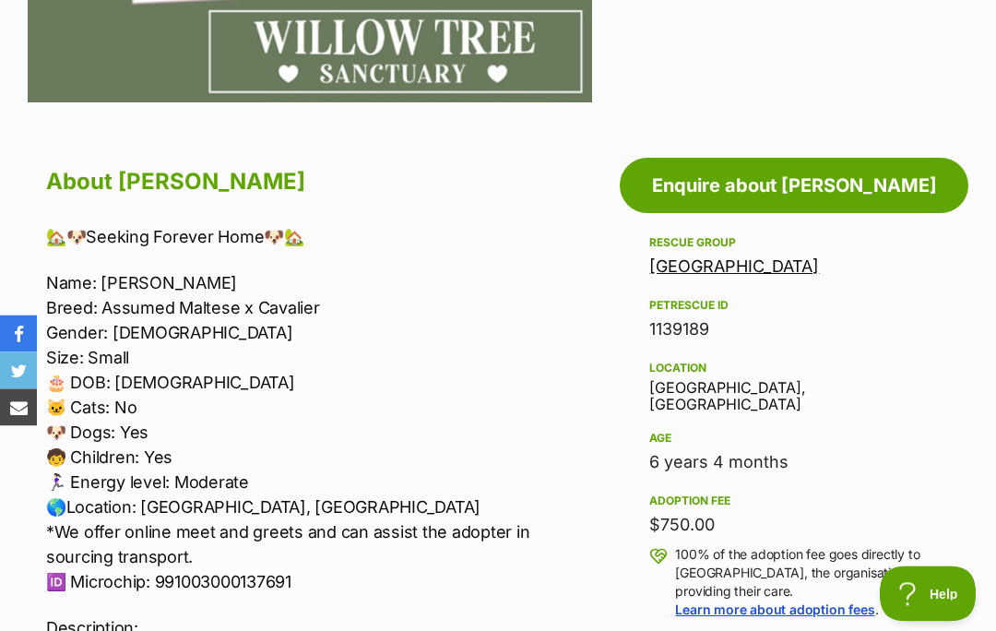
scroll to position [846, 0]
click at [916, 449] on div "6 years 4 months" at bounding box center [795, 462] width 290 height 26
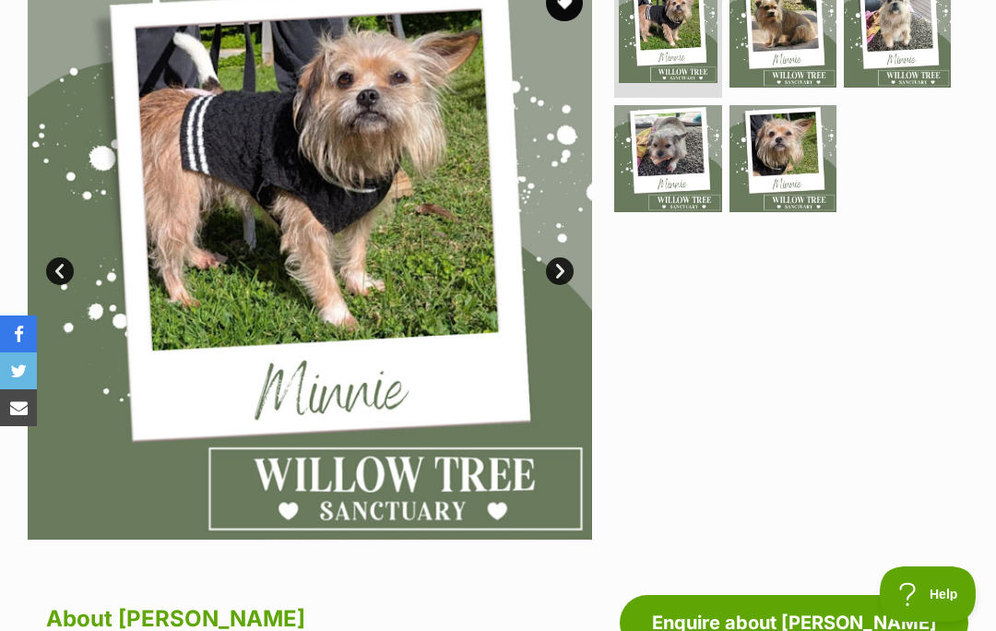
scroll to position [0, 0]
